Goal: Find specific page/section: Find specific page/section

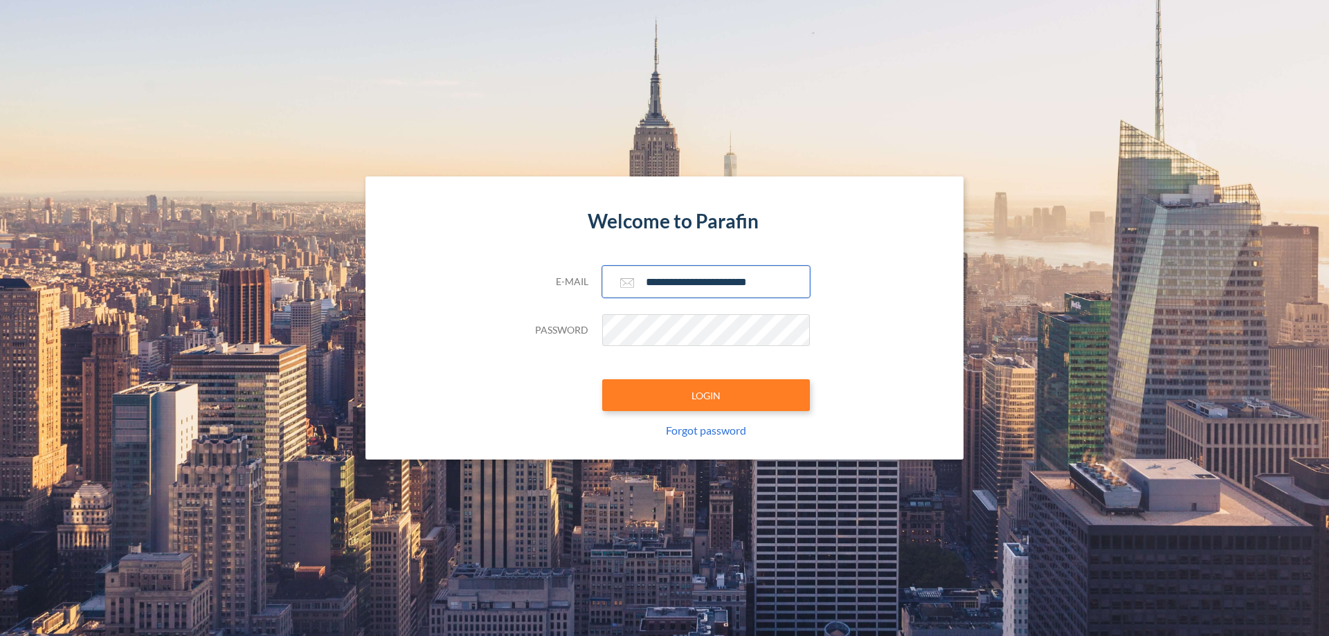
type input "**********"
click at [706, 395] on button "LOGIN" at bounding box center [706, 395] width 208 height 32
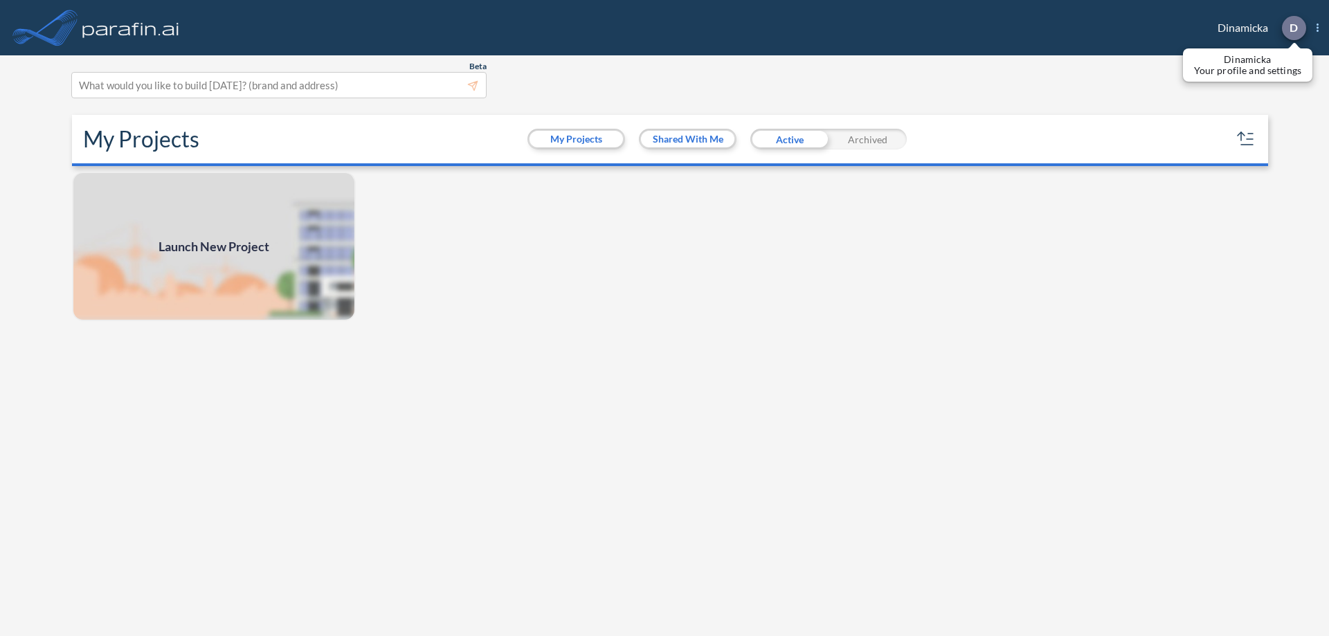
click at [1293, 28] on p "D" at bounding box center [1294, 27] width 8 height 12
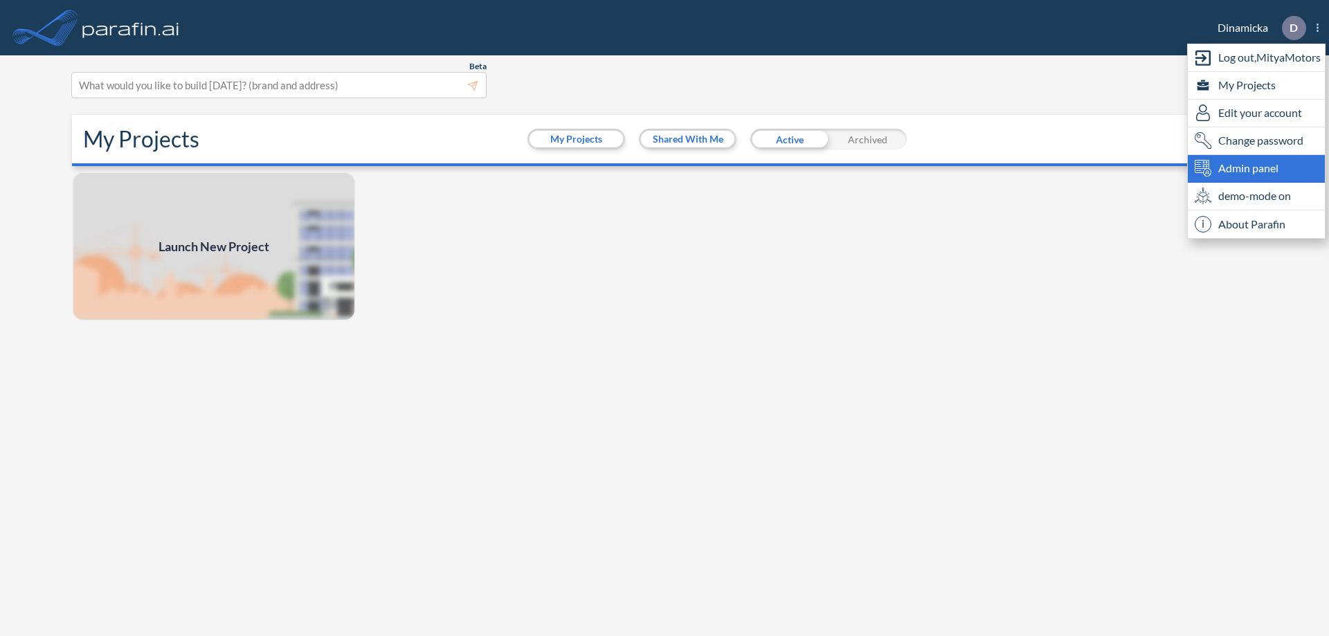
click at [1256, 168] on span "Admin panel" at bounding box center [1248, 168] width 60 height 17
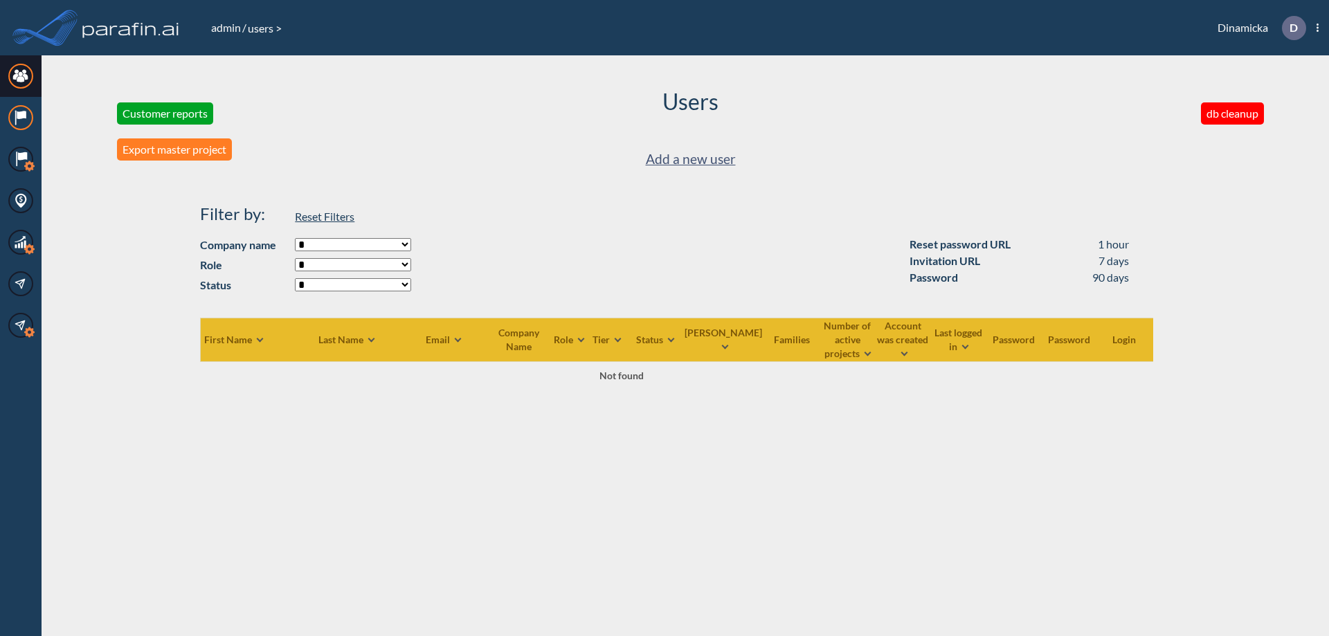
click at [21, 118] on icon at bounding box center [21, 115] width 9 height 8
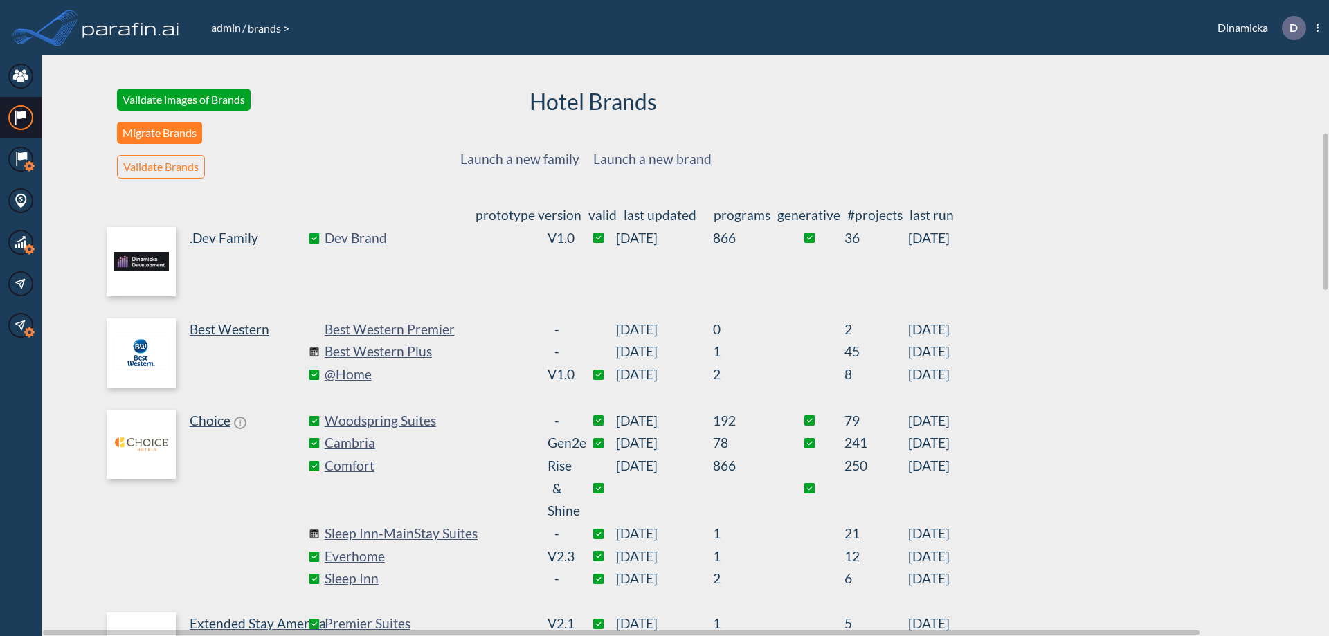
scroll to position [285, 0]
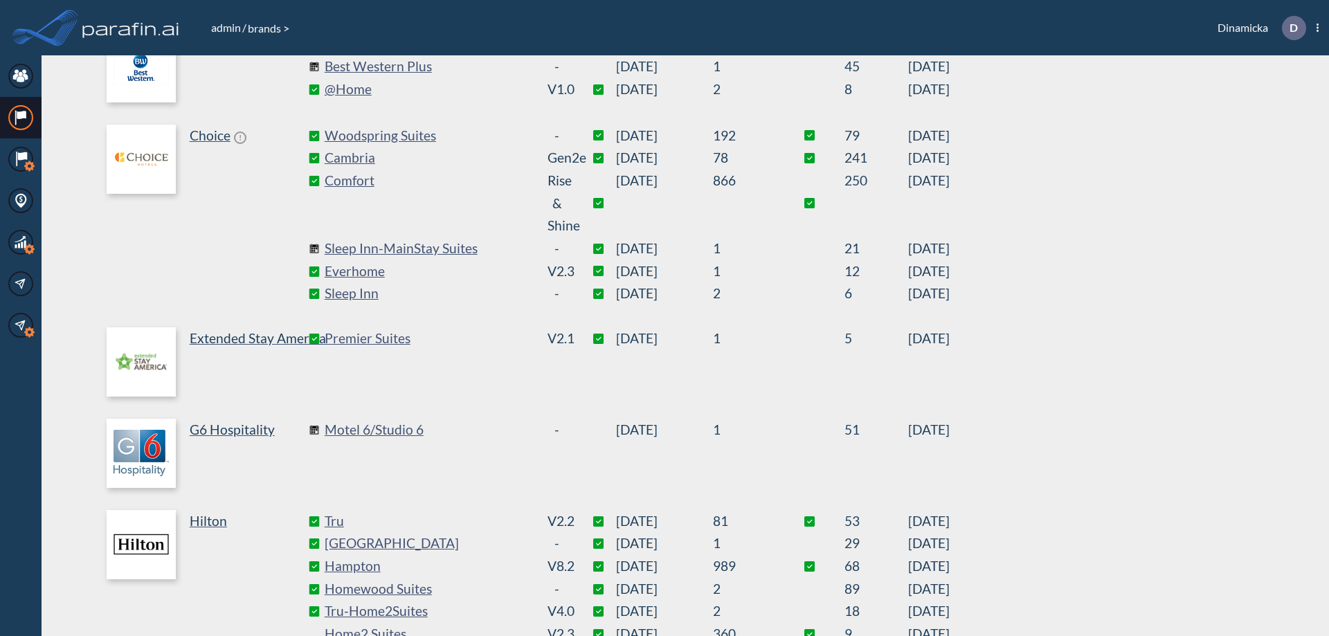
click at [428, 66] on link "Best Western Plus" at bounding box center [429, 66] width 208 height 23
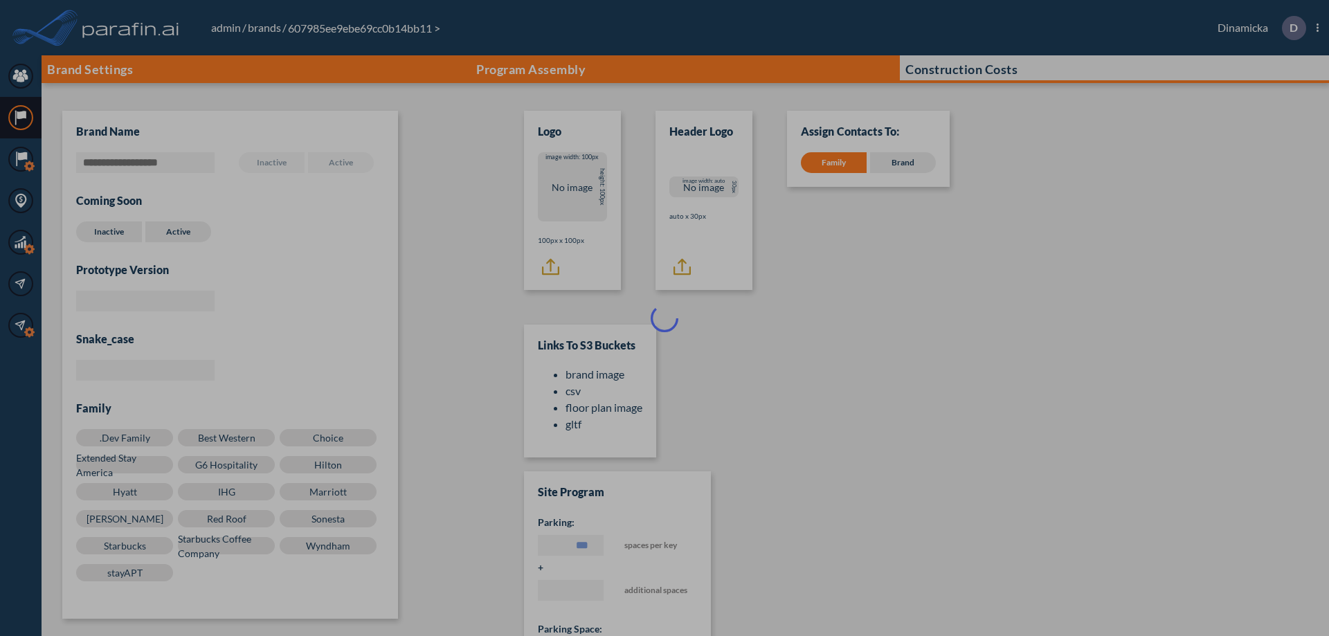
scroll to position [14, 0]
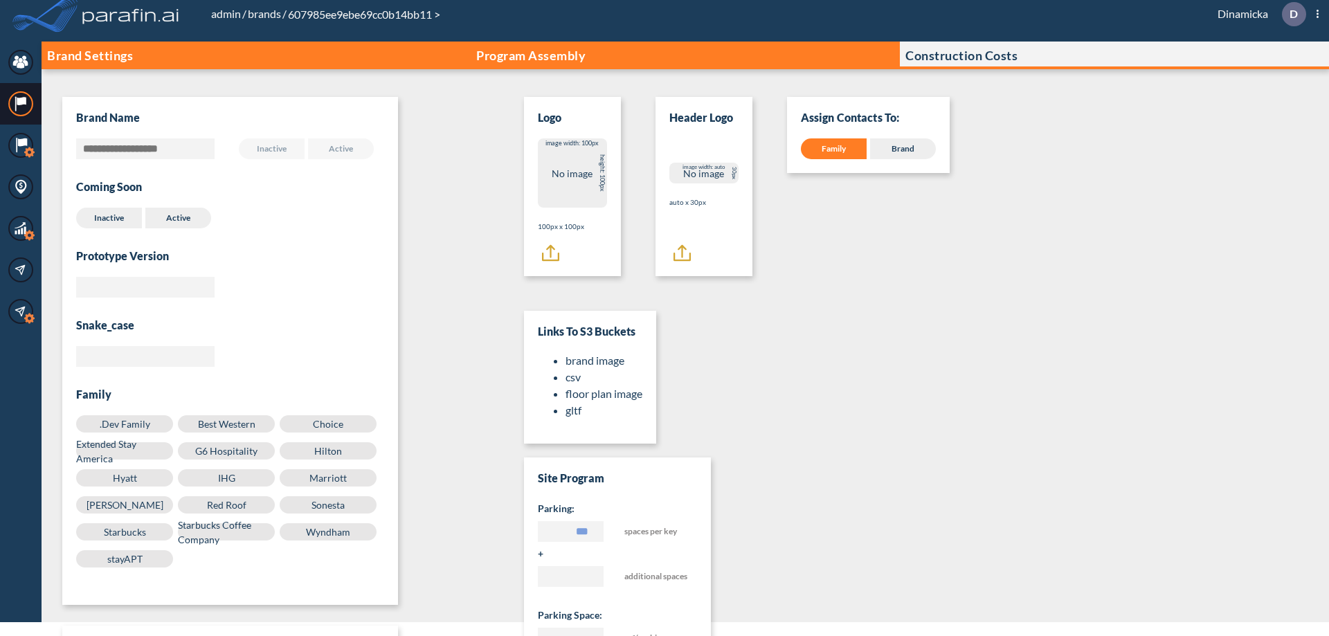
click at [531, 55] on p "Program Assembly" at bounding box center [530, 55] width 109 height 14
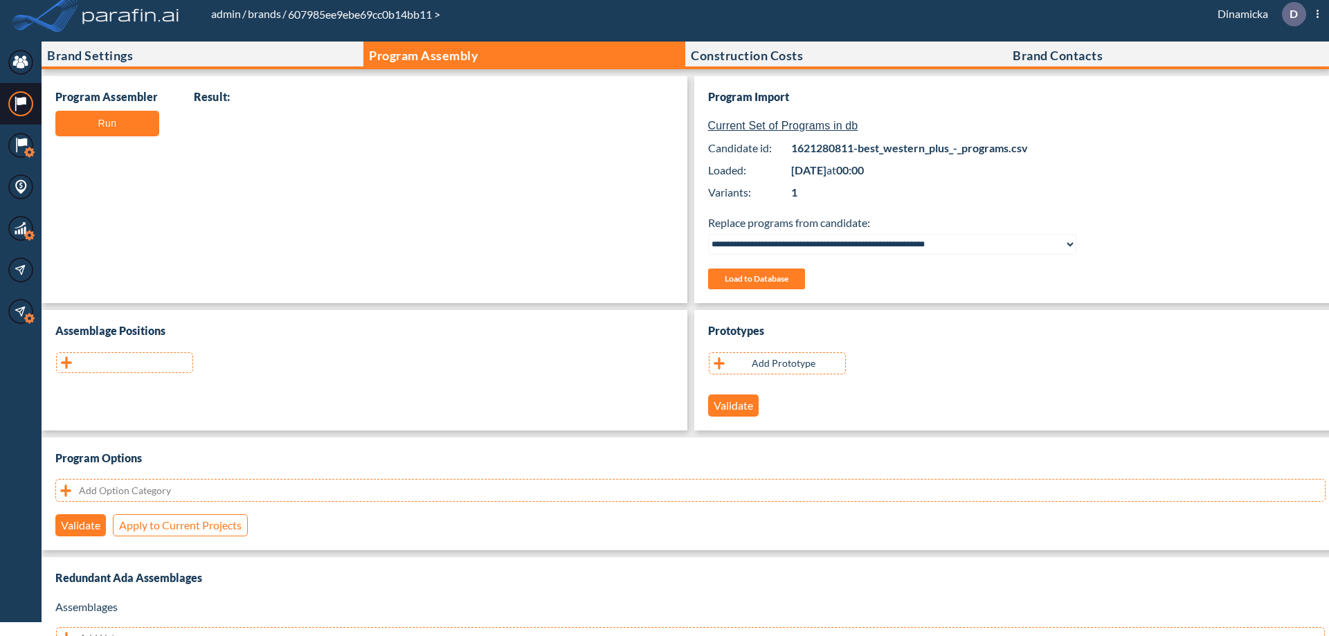
scroll to position [276, 0]
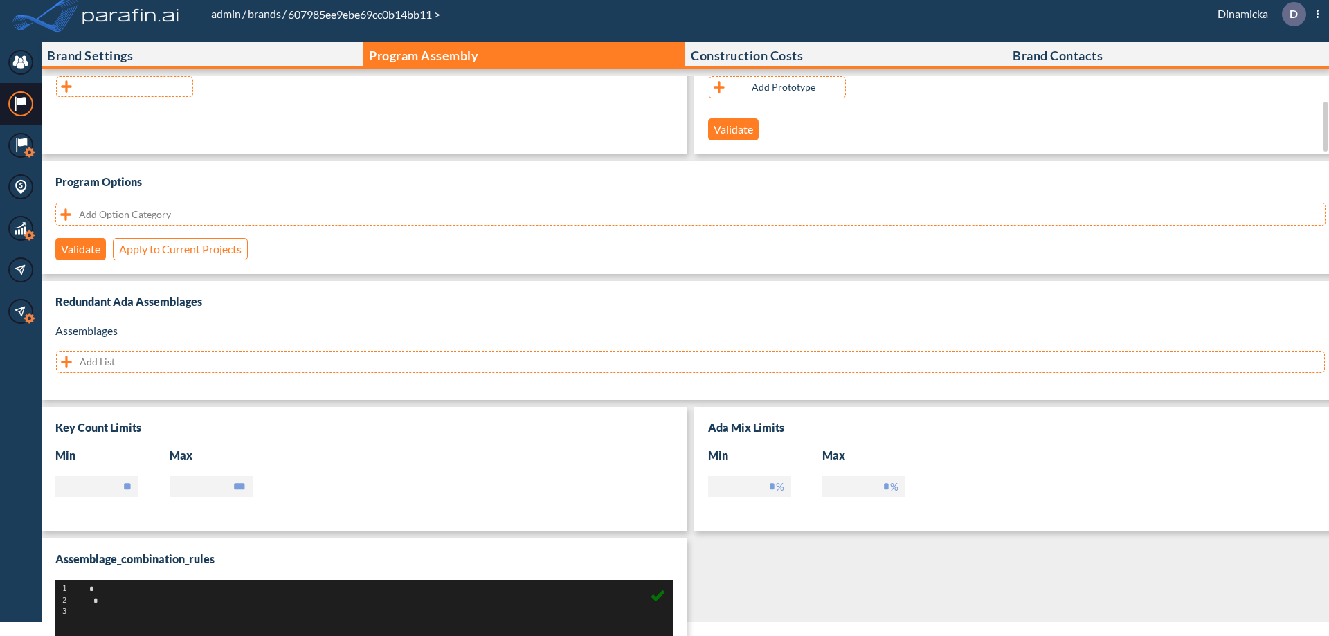
click at [125, 87] on button "button" at bounding box center [124, 86] width 137 height 21
